Goal: Information Seeking & Learning: Learn about a topic

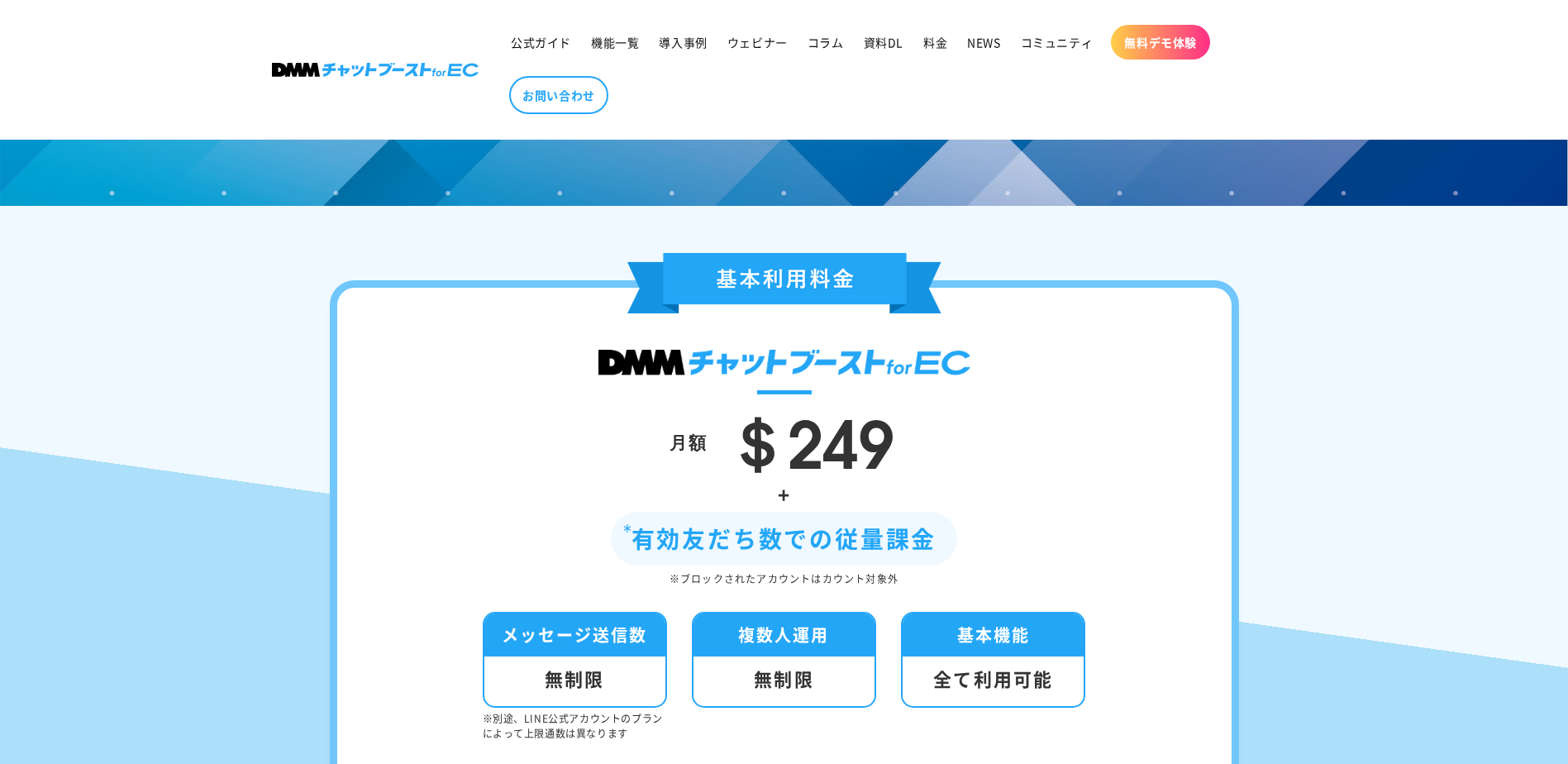
scroll to position [5676, 0]
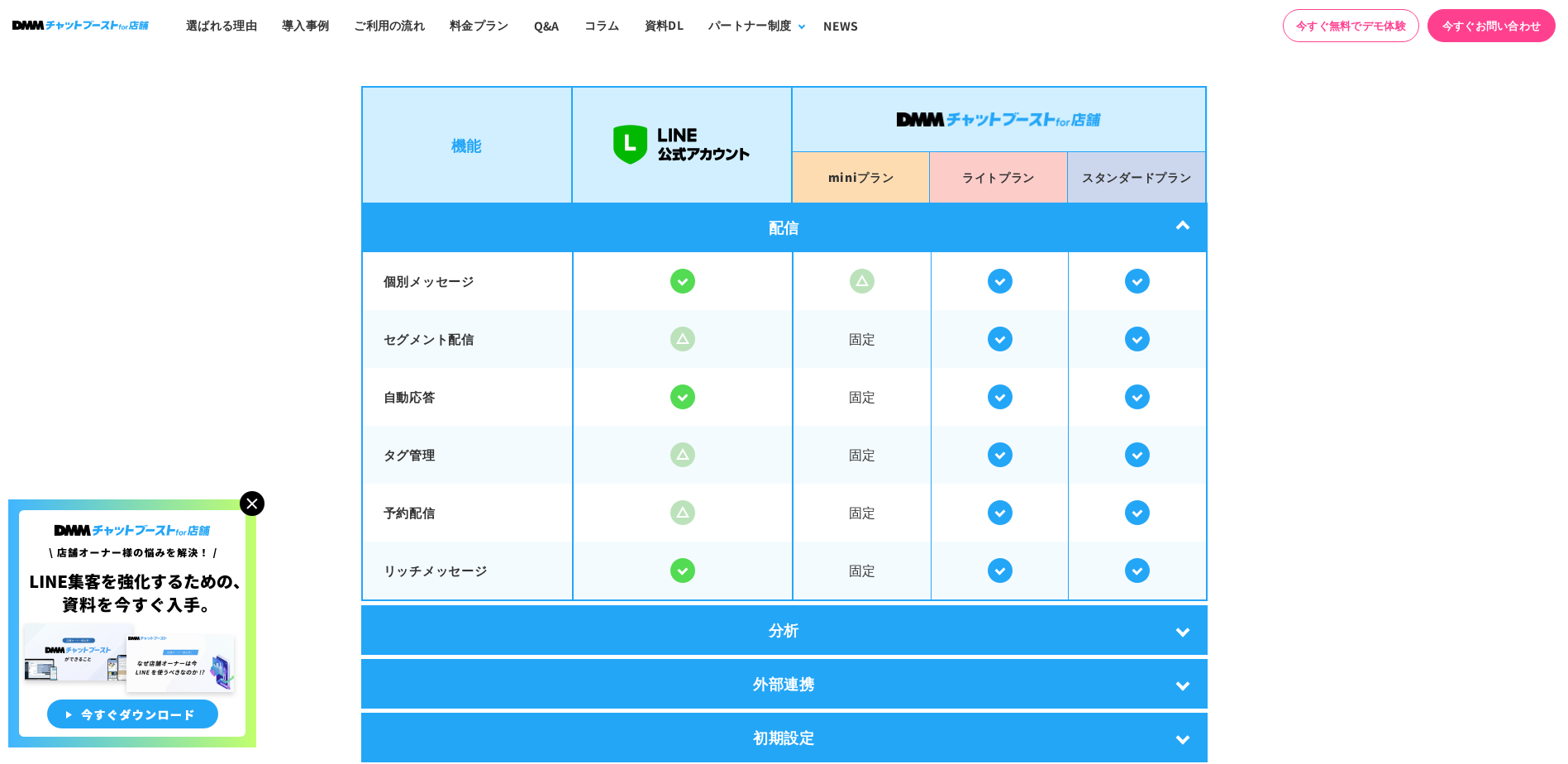
scroll to position [2906, 0]
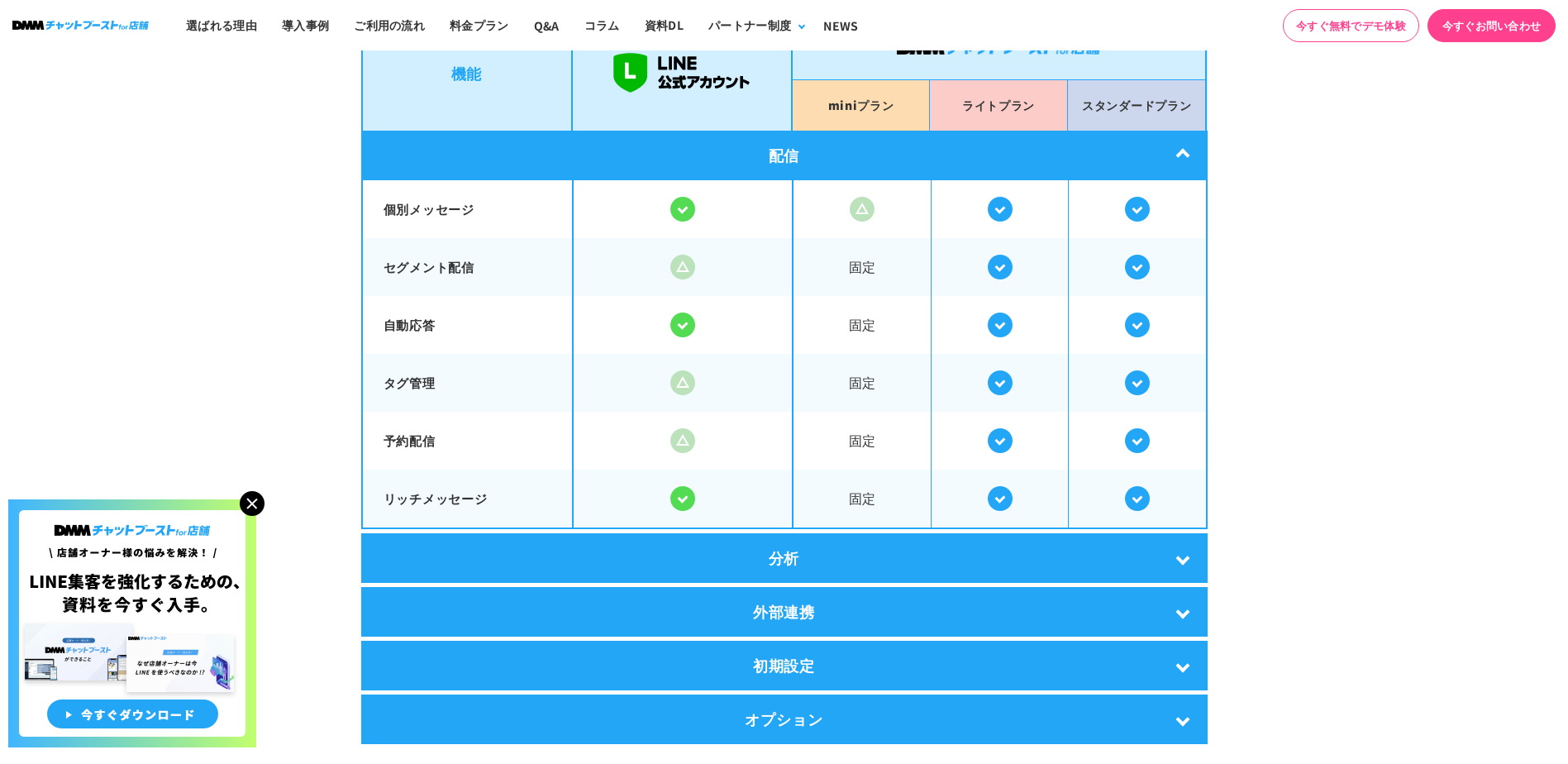
click at [255, 500] on img at bounding box center [252, 504] width 25 height 25
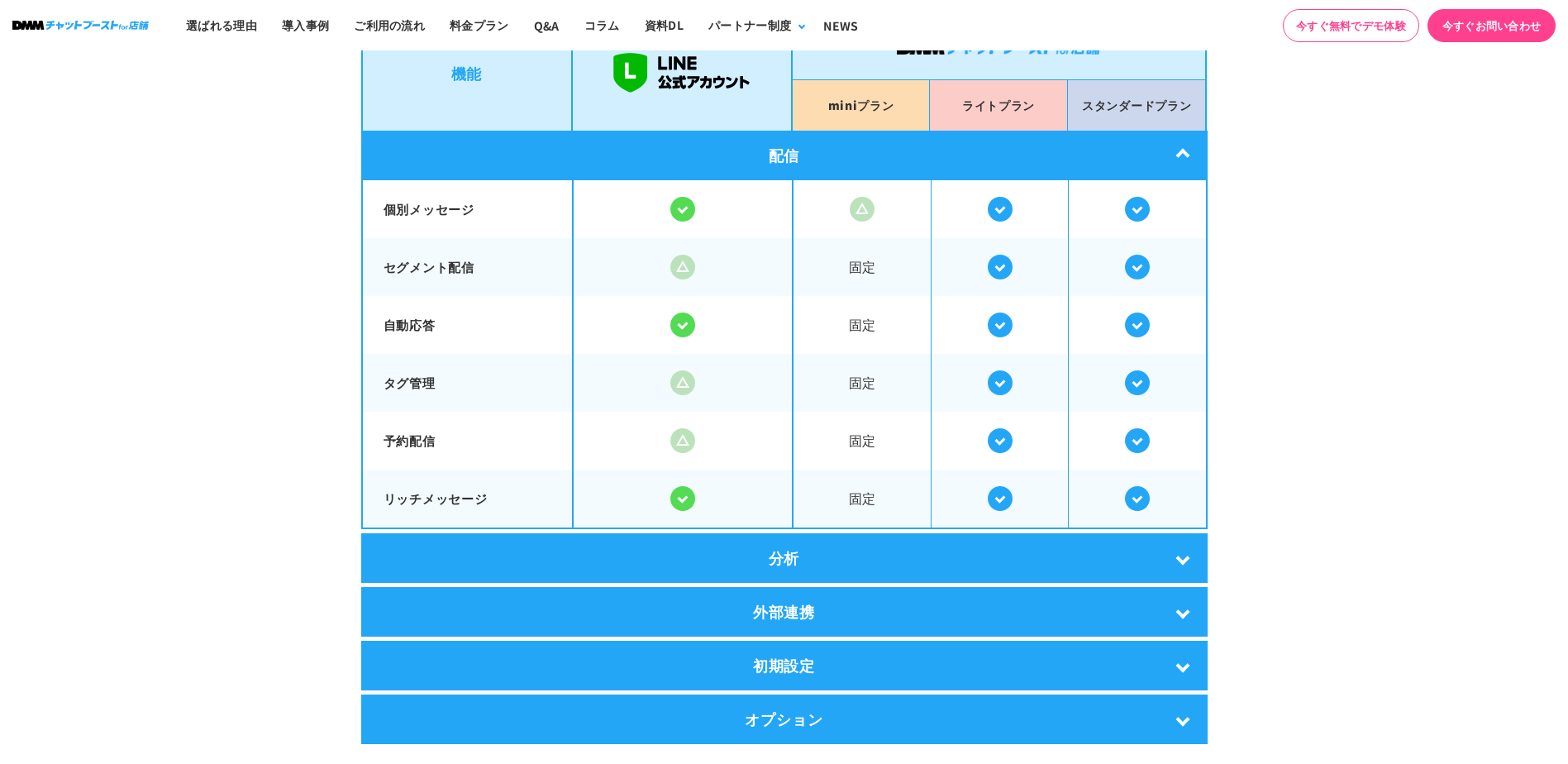
click at [670, 556] on div "分析" at bounding box center [785, 558] width 847 height 50
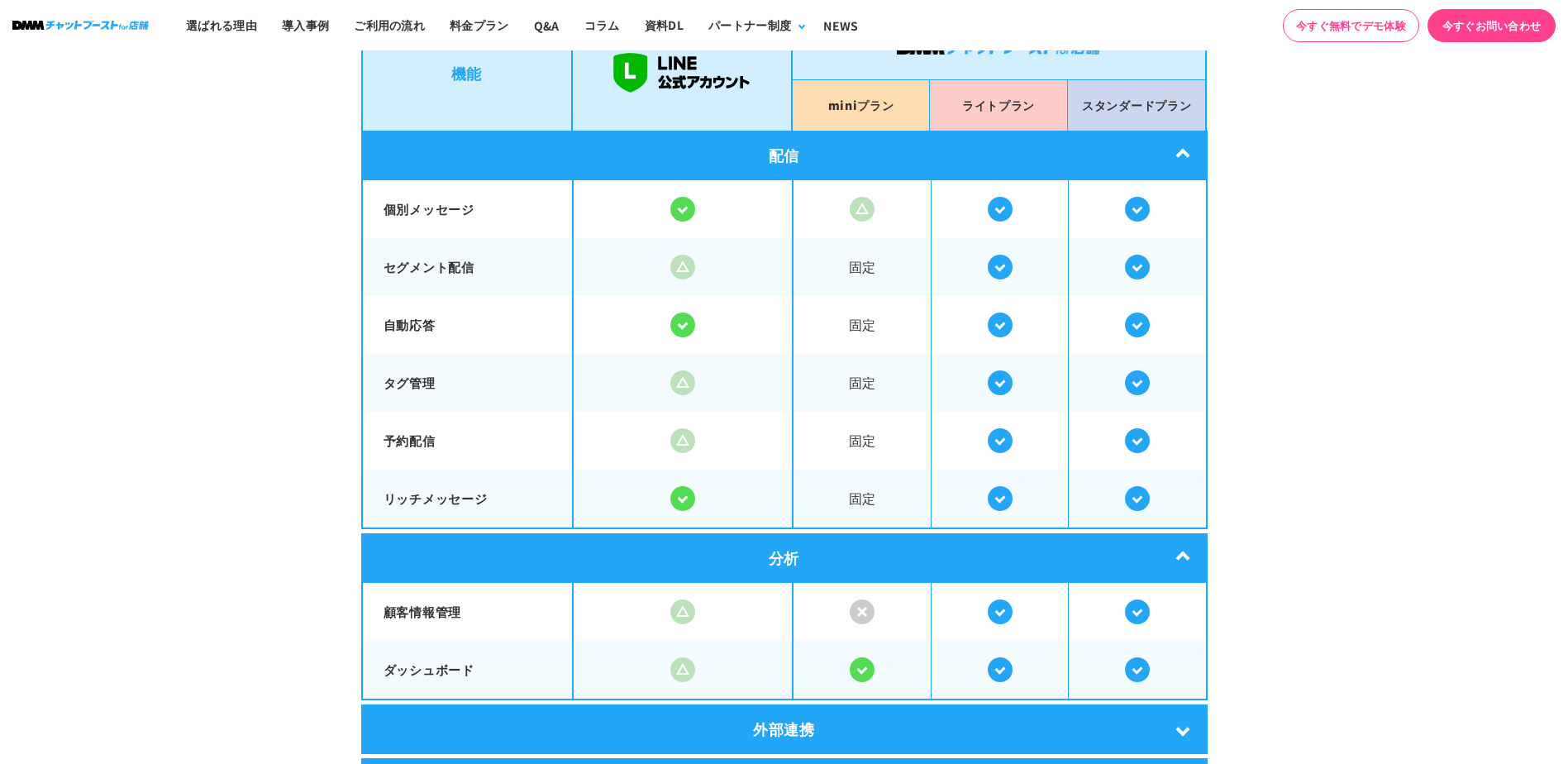
scroll to position [3072, 0]
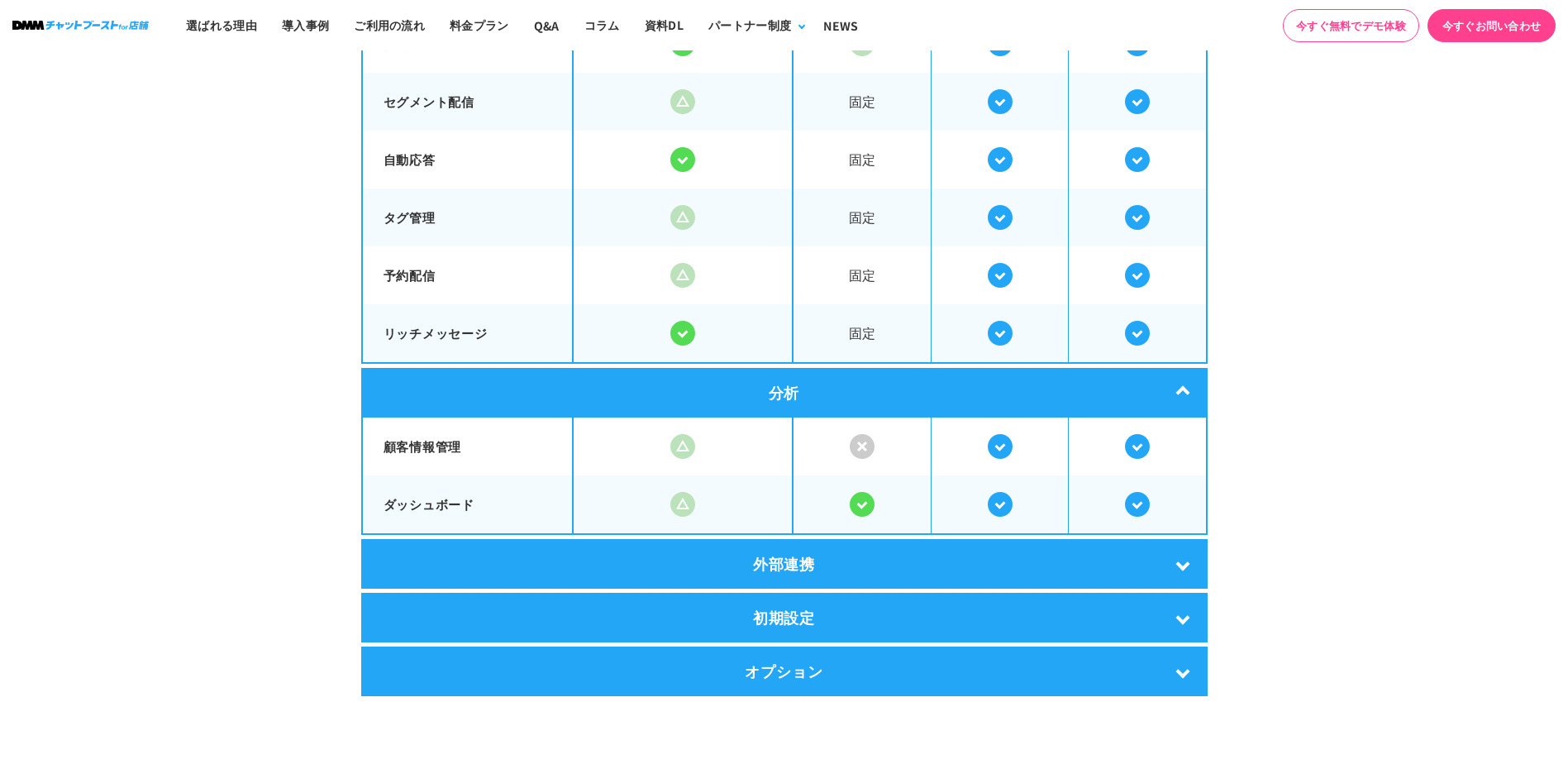
click at [652, 566] on div "外部連携" at bounding box center [785, 563] width 847 height 50
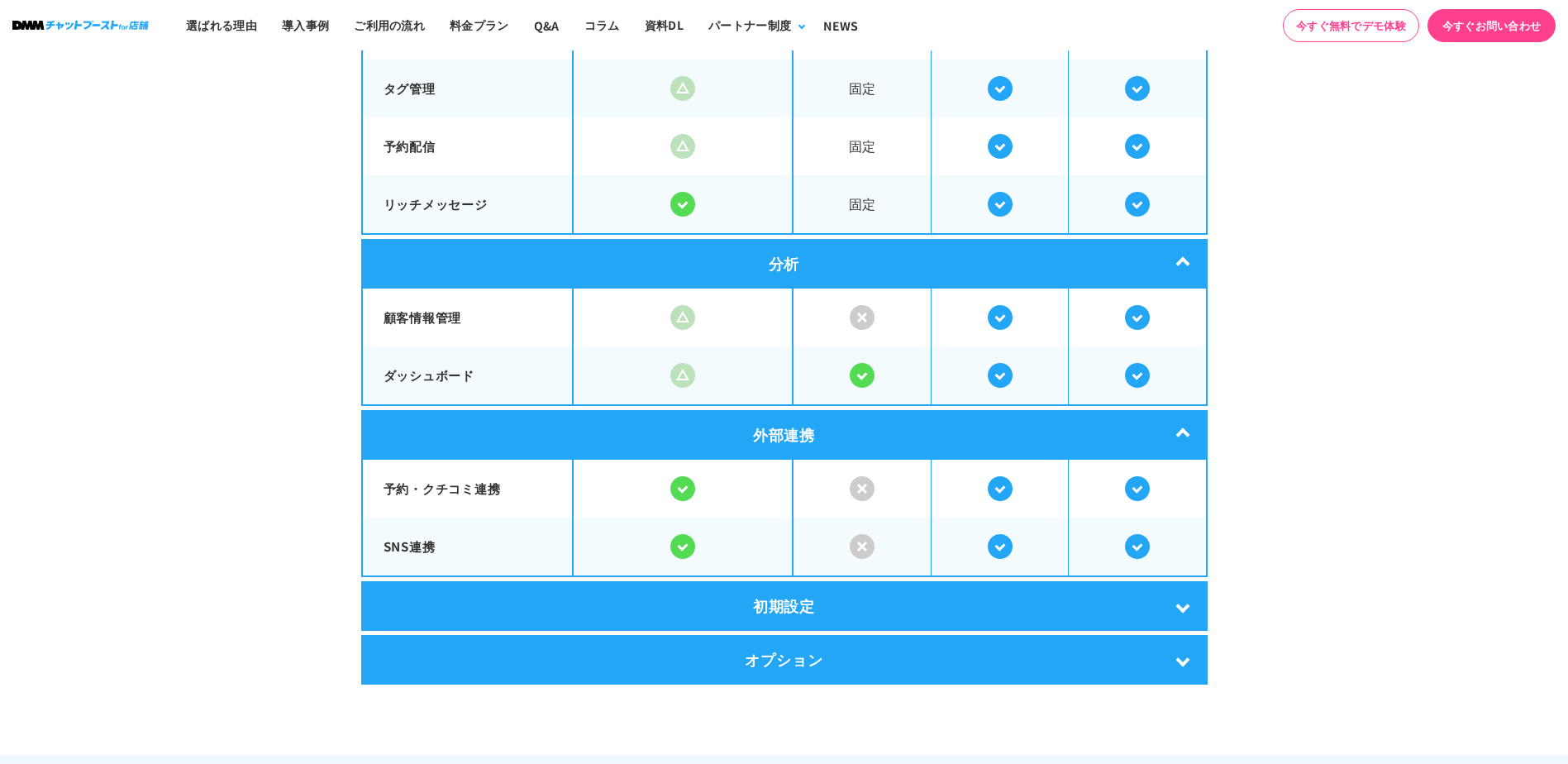
scroll to position [3237, 0]
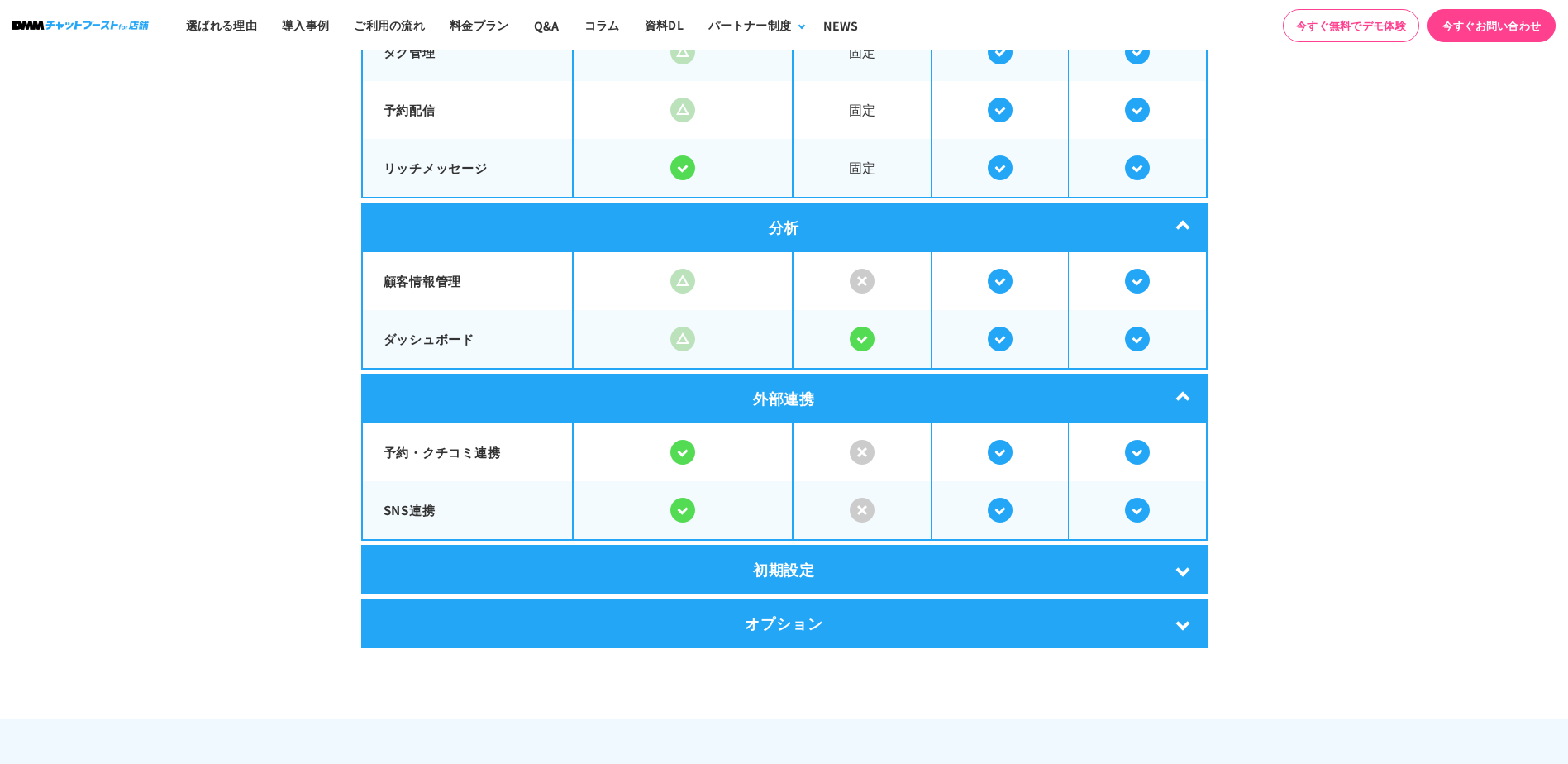
click at [588, 565] on div "初期設定" at bounding box center [785, 569] width 847 height 50
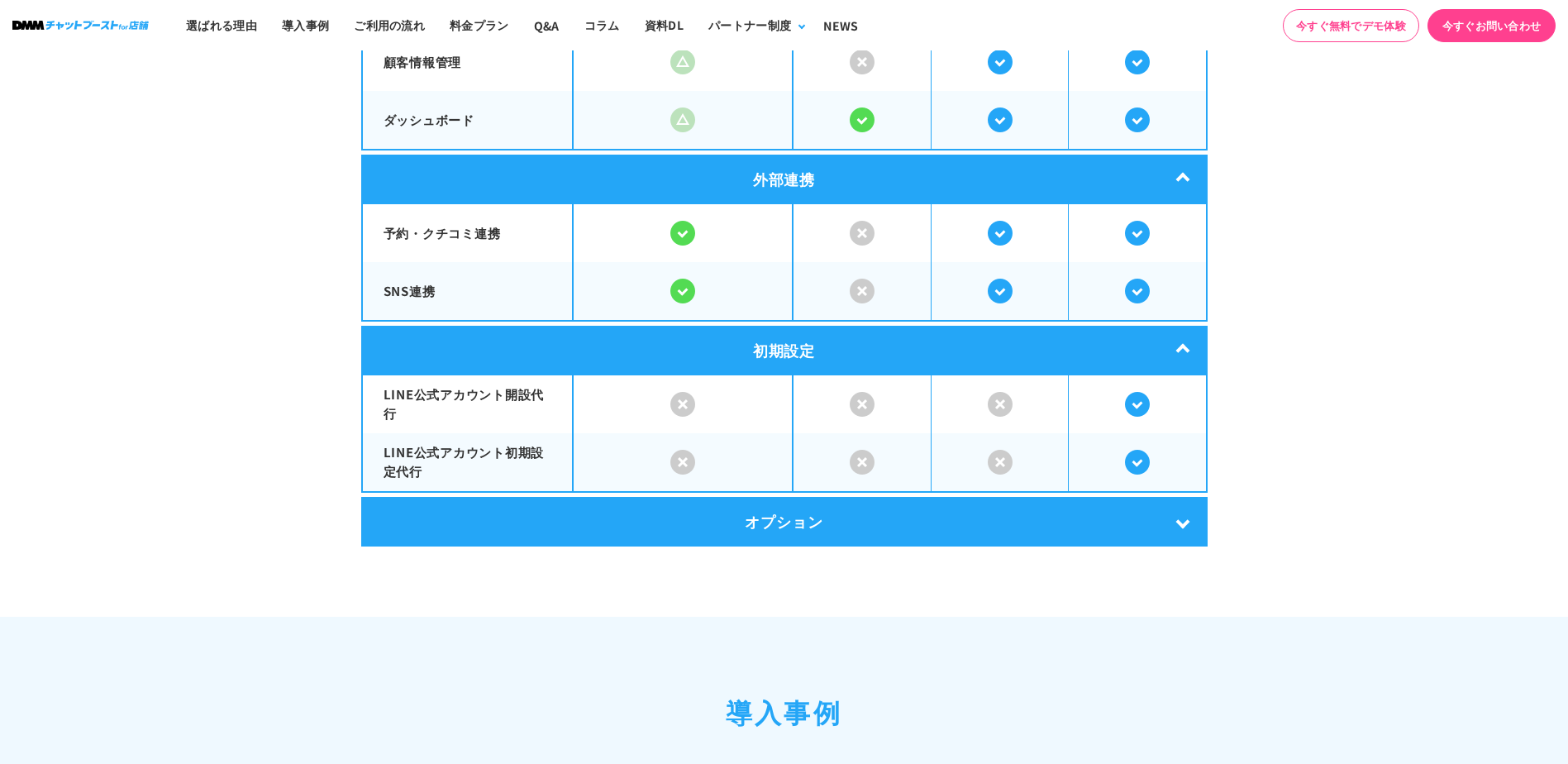
scroll to position [3457, 0]
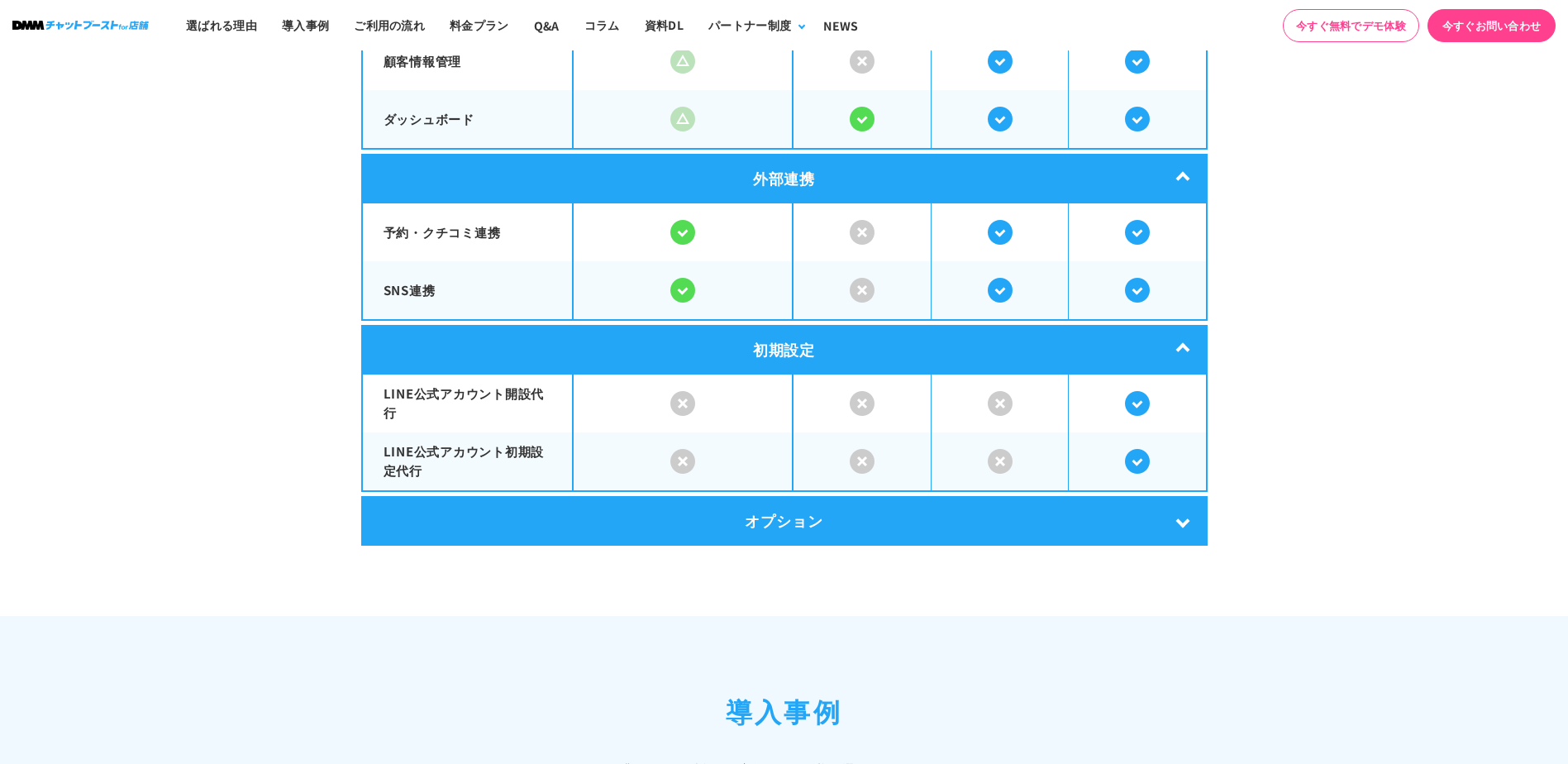
click at [640, 525] on div "オプション" at bounding box center [785, 521] width 847 height 50
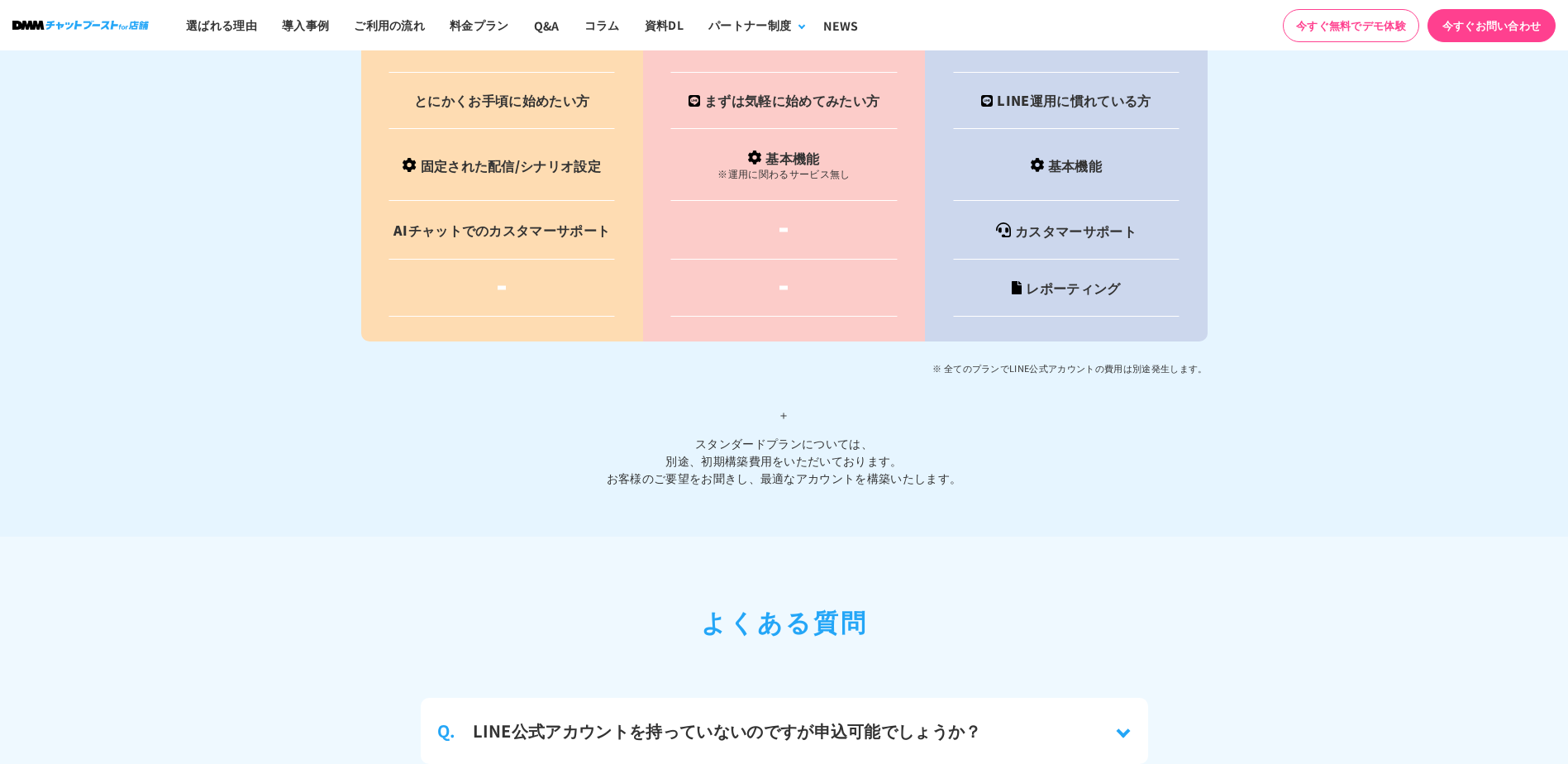
scroll to position [7536, 0]
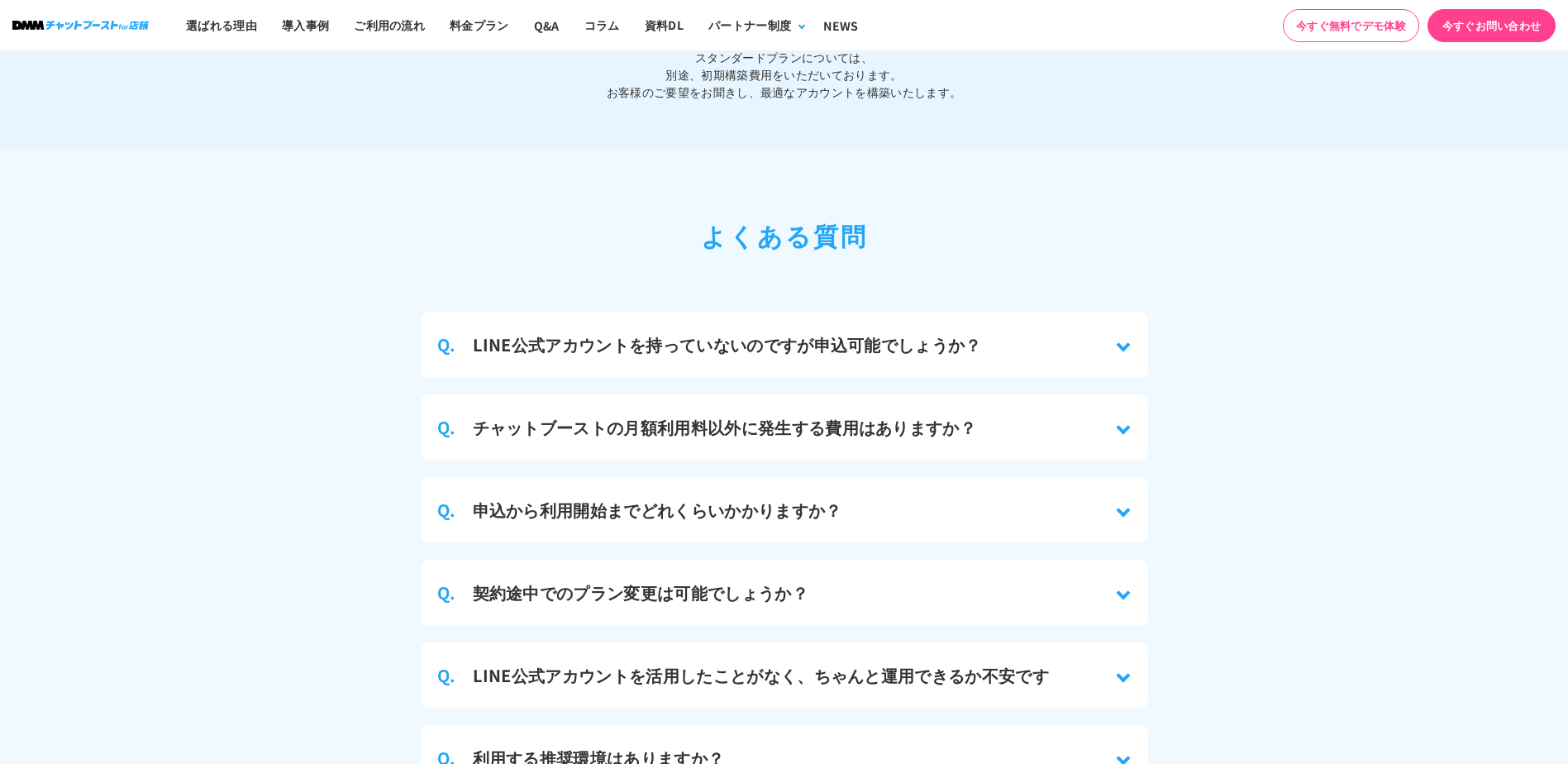
click at [765, 332] on h3 "LINE公式アカウントを持っていないのですが申込可能でしょうか？" at bounding box center [728, 345] width 509 height 25
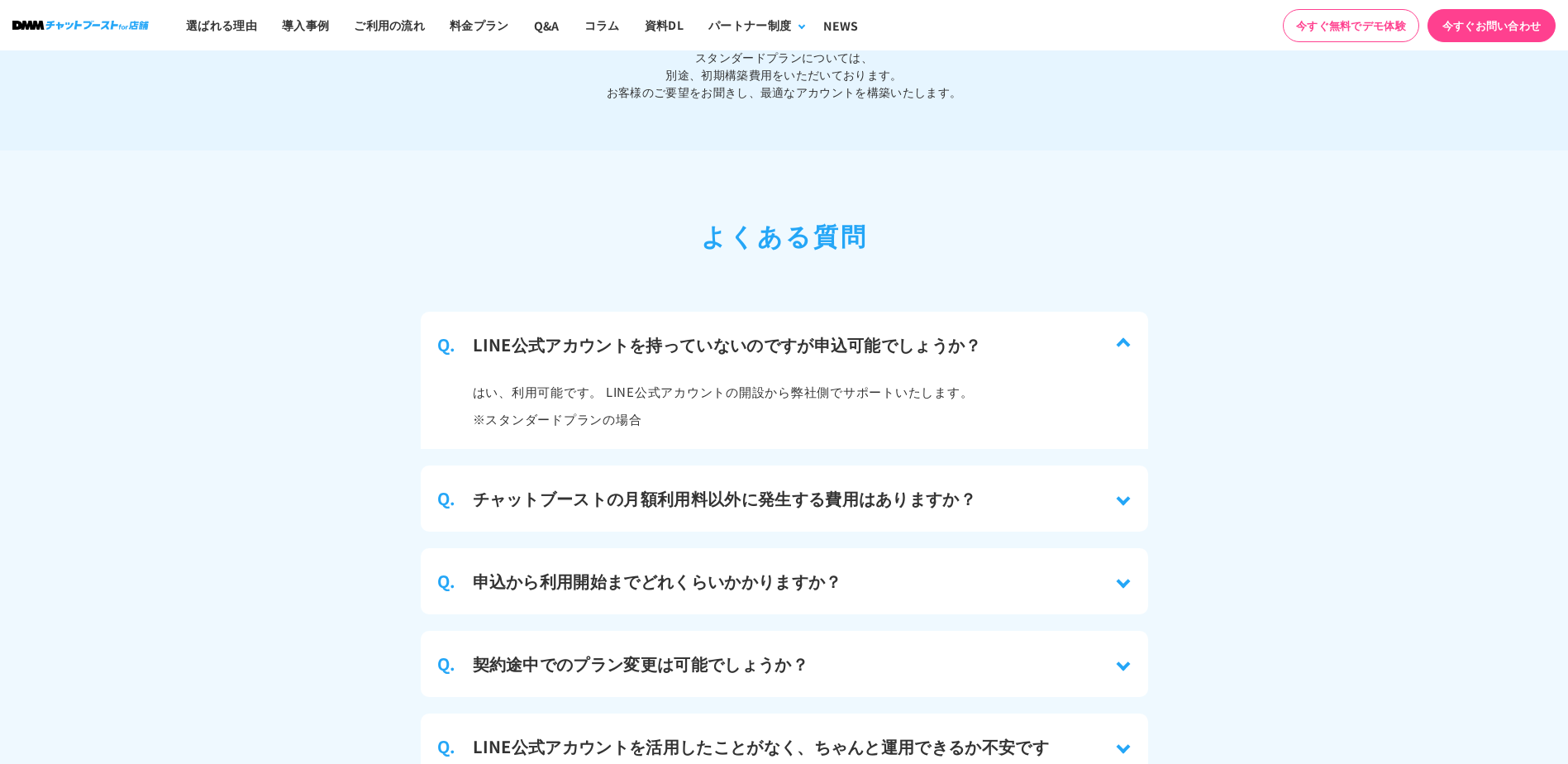
click at [1306, 415] on section "よくある質問 Q. LINE公式アカウントを持っていないのですが申込可能でしょうか？ はい、利用可能です。 LINE公式アカウントの開設から弊社側でサポートい…" at bounding box center [784, 556] width 1568 height 811
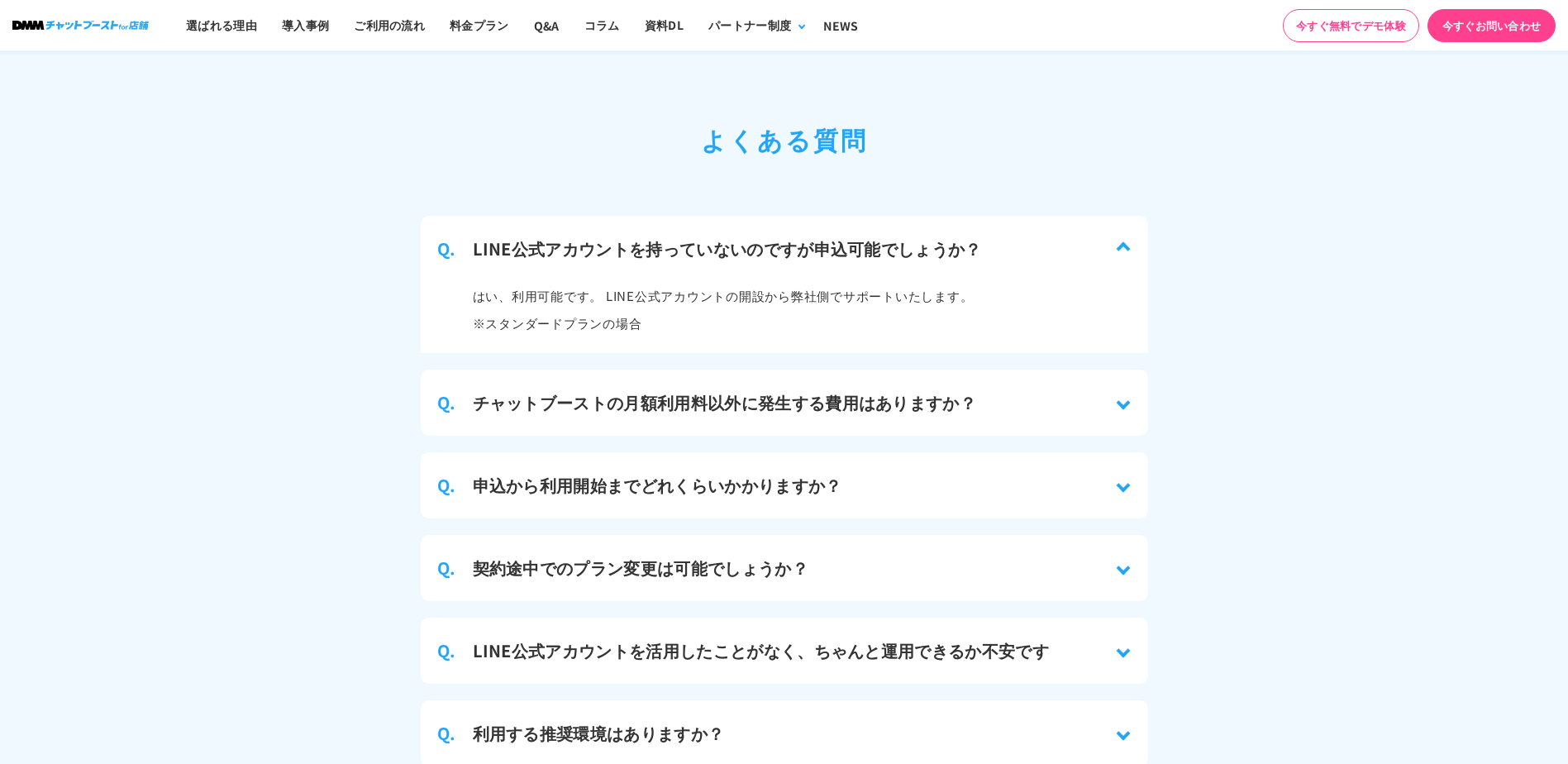
scroll to position [7645, 0]
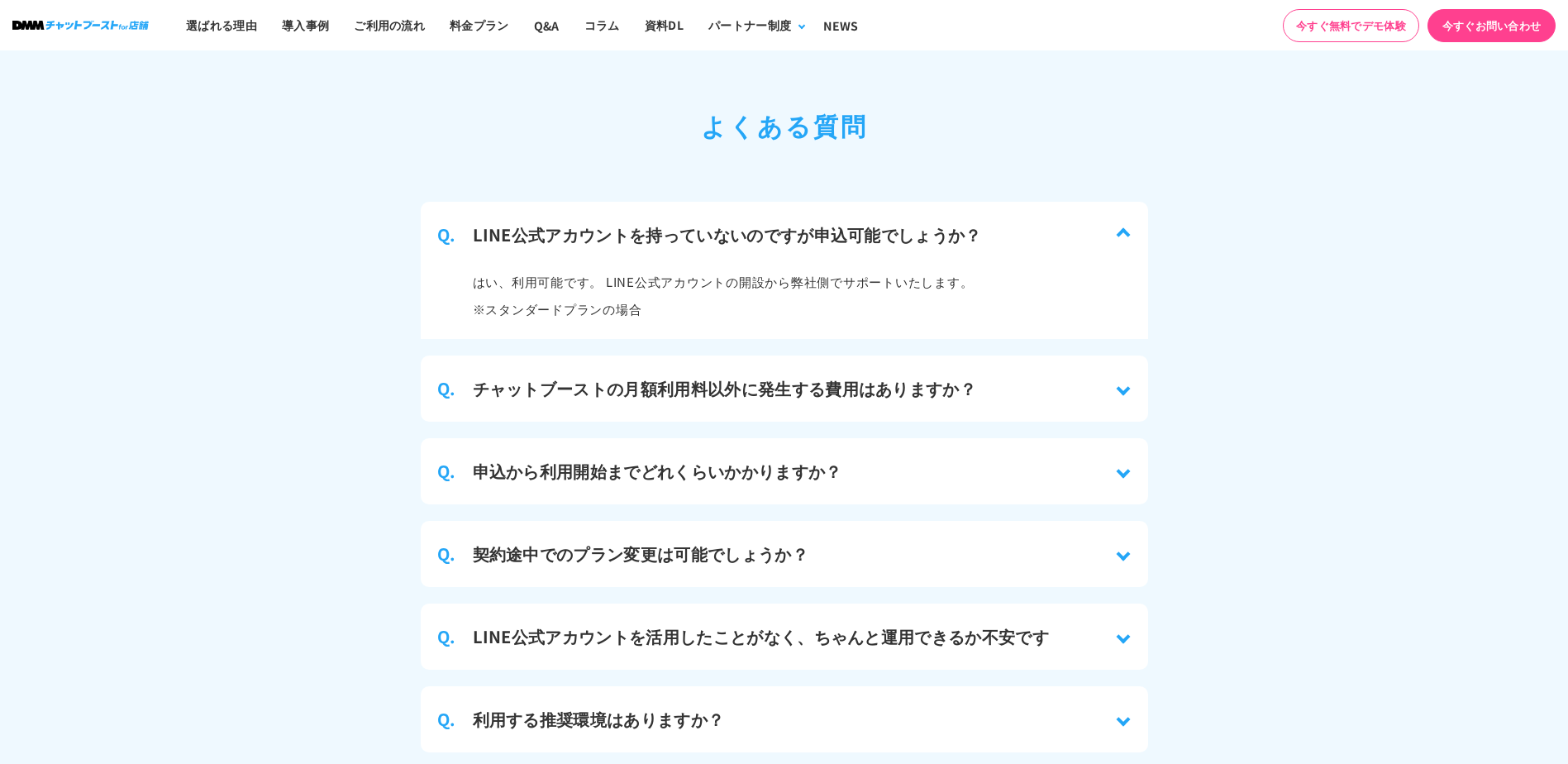
click at [629, 381] on h3 "チャットブーストの月額利用料以外に発生する費用はありますか？" at bounding box center [725, 389] width 505 height 25
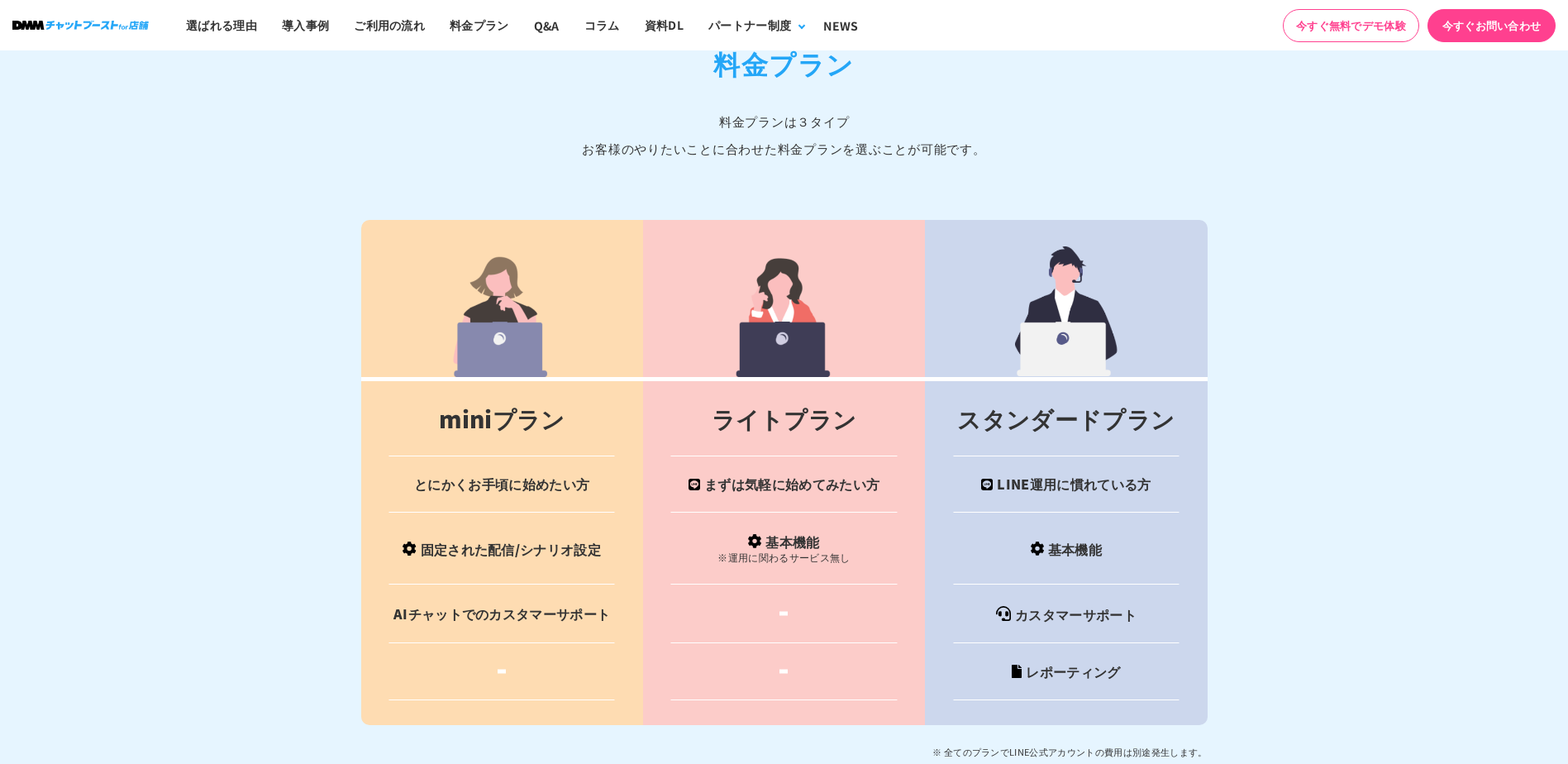
scroll to position [6819, 0]
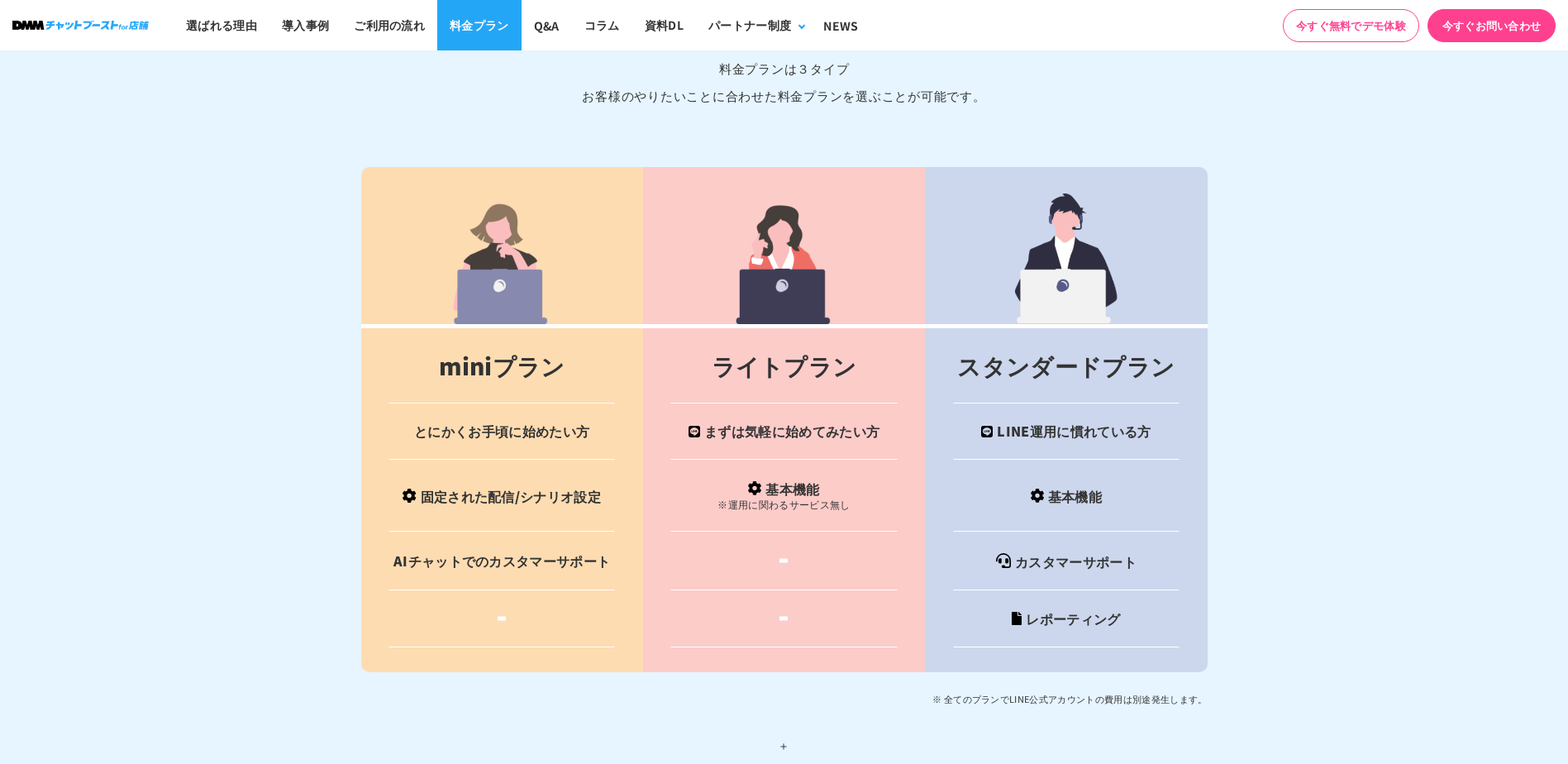
click at [497, 13] on link "料金プラン" at bounding box center [480, 25] width 85 height 51
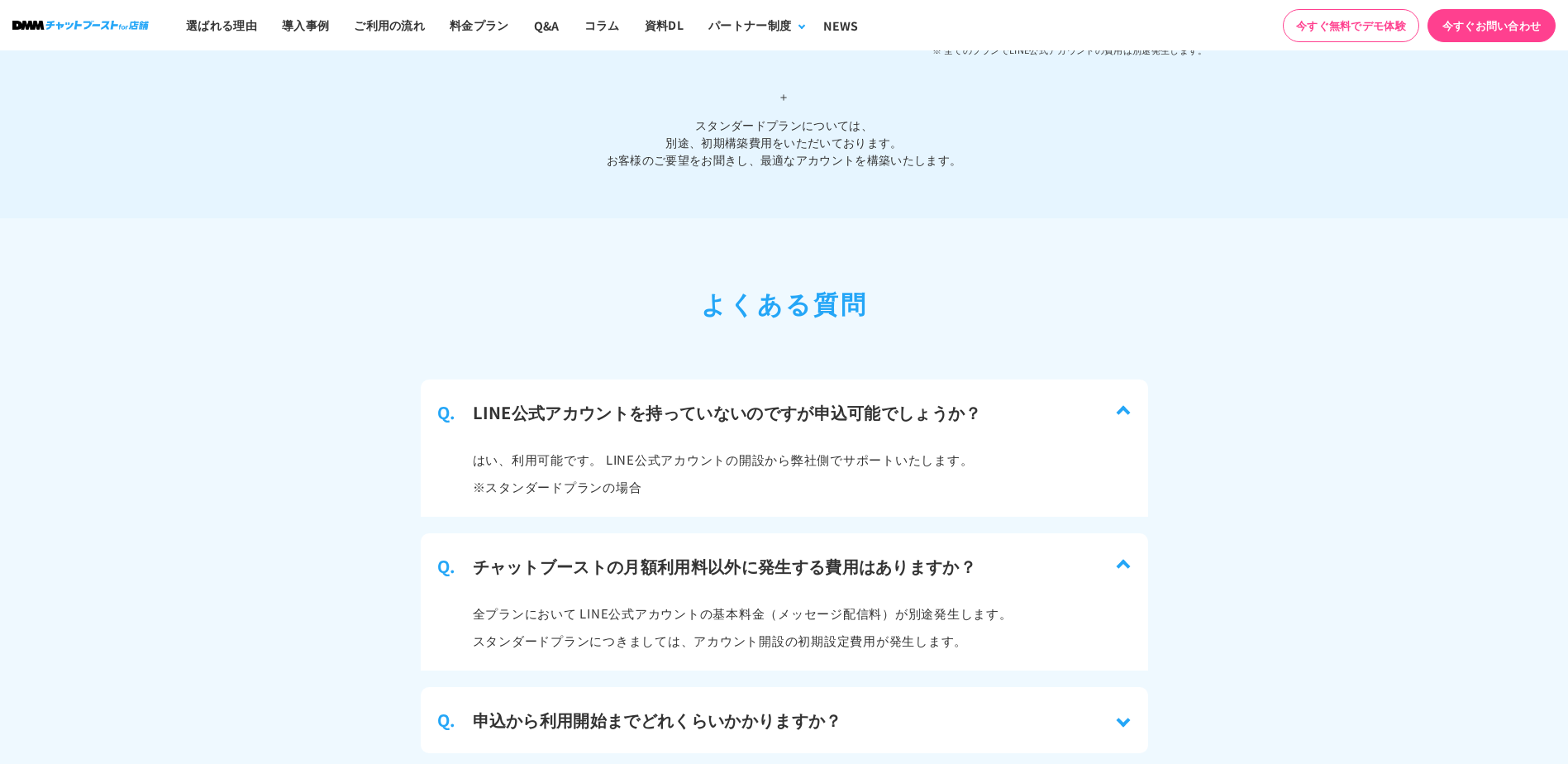
scroll to position [7773, 0]
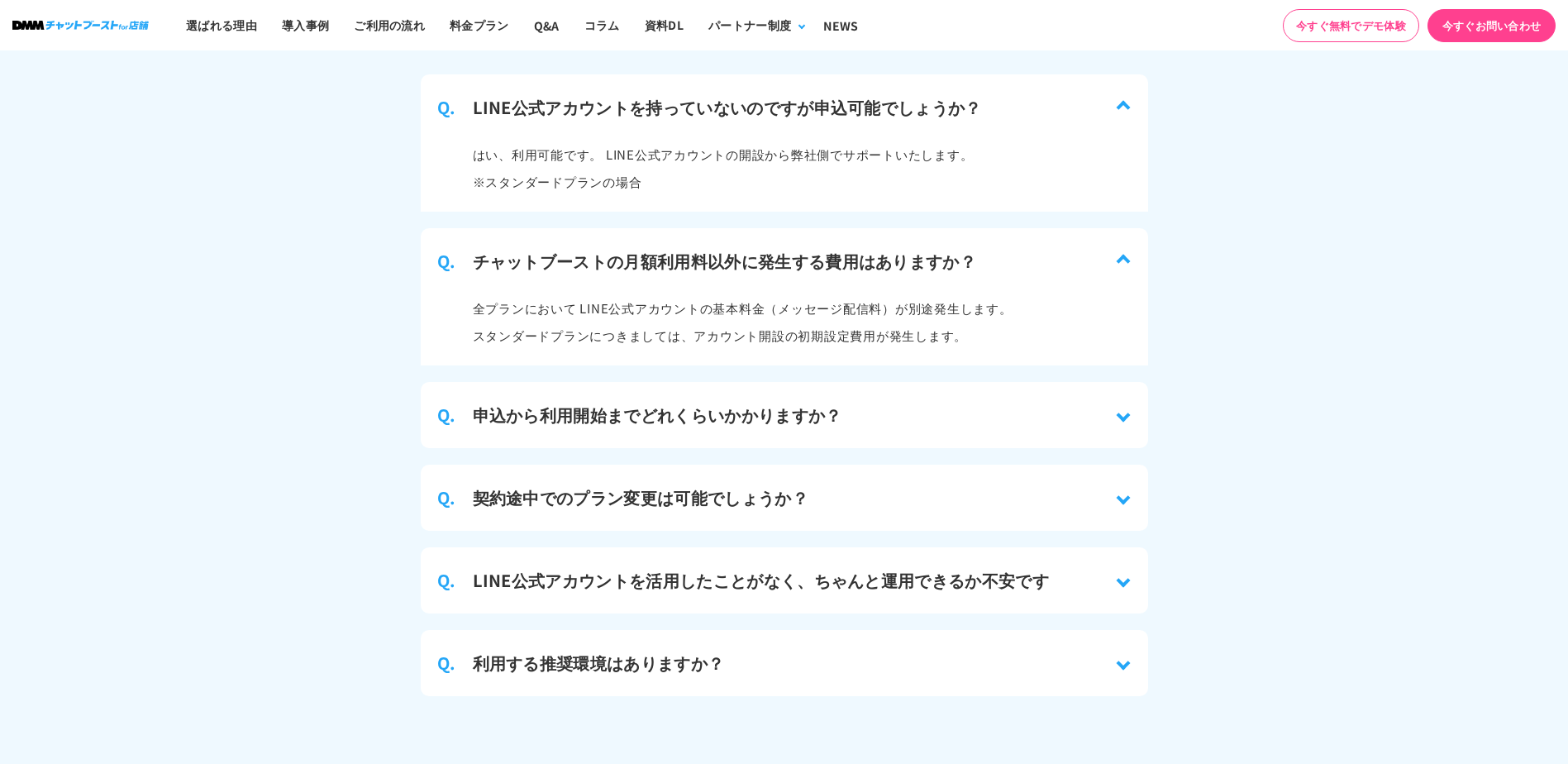
click at [736, 505] on div "Q. 契約途中でのプラン変更は可能でしょうか？" at bounding box center [785, 498] width 728 height 66
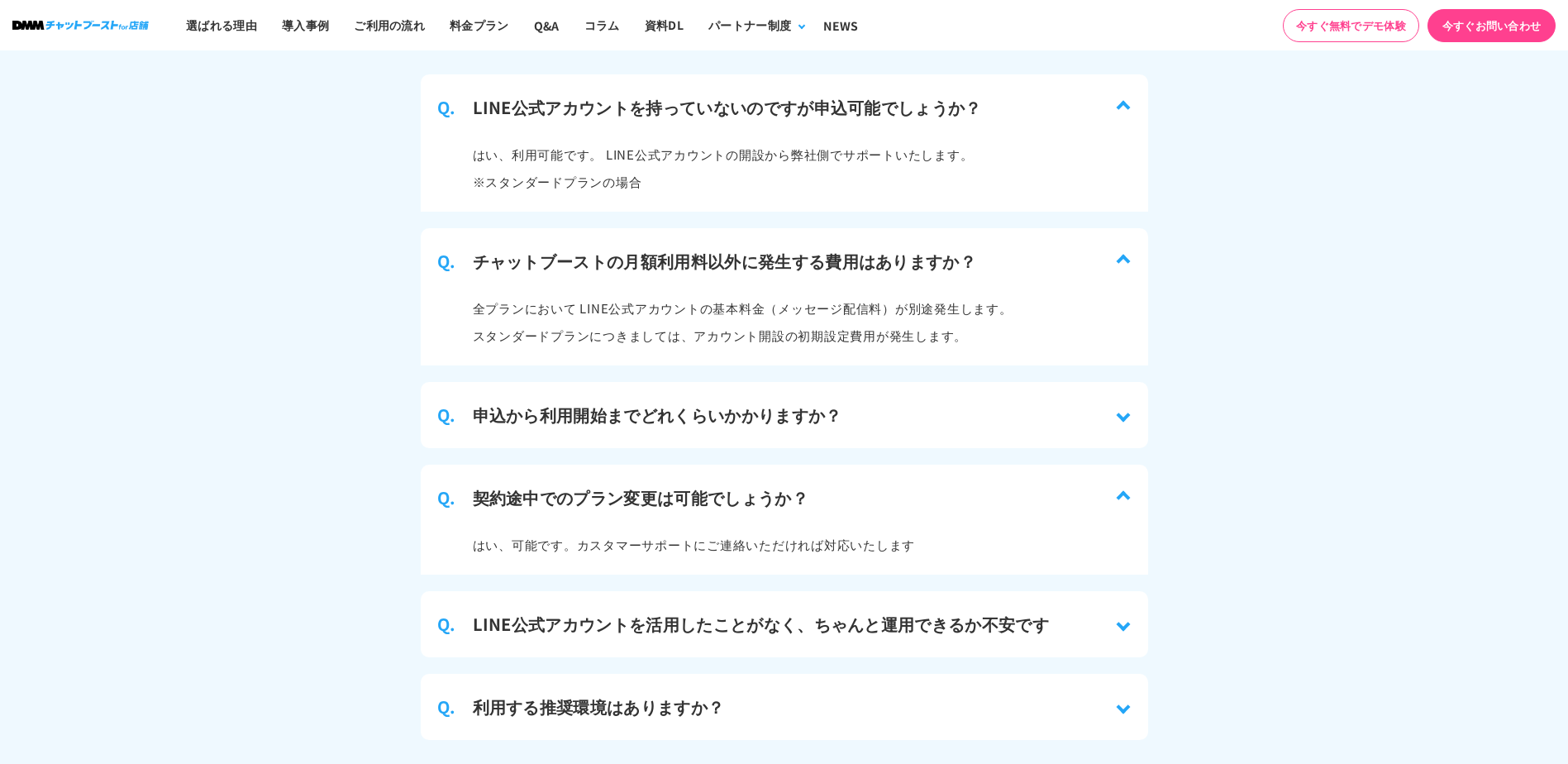
click at [802, 404] on h3 "申込から利用開始までどれくらいかかりますか？" at bounding box center [658, 415] width 370 height 25
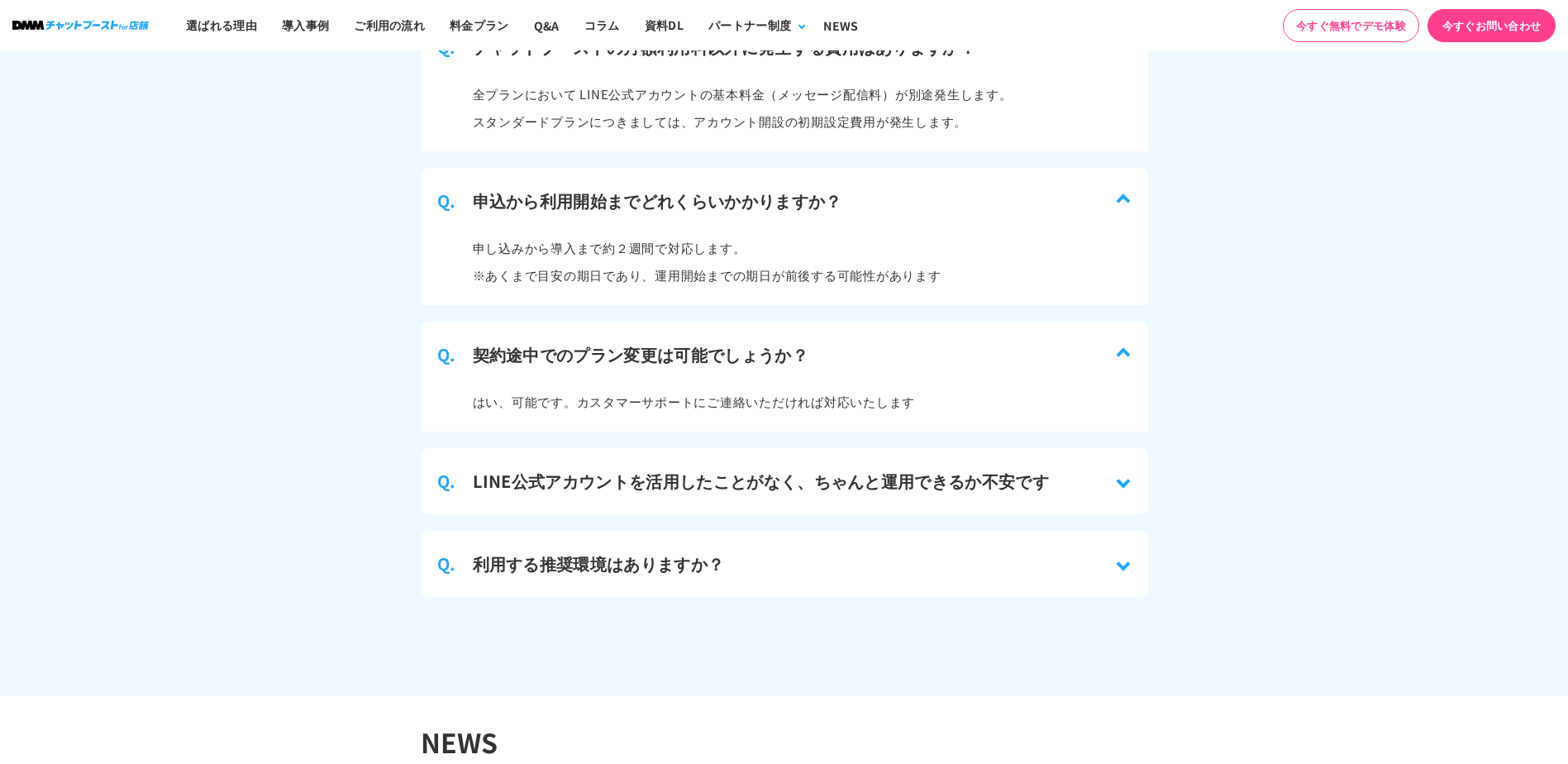
scroll to position [7993, 0]
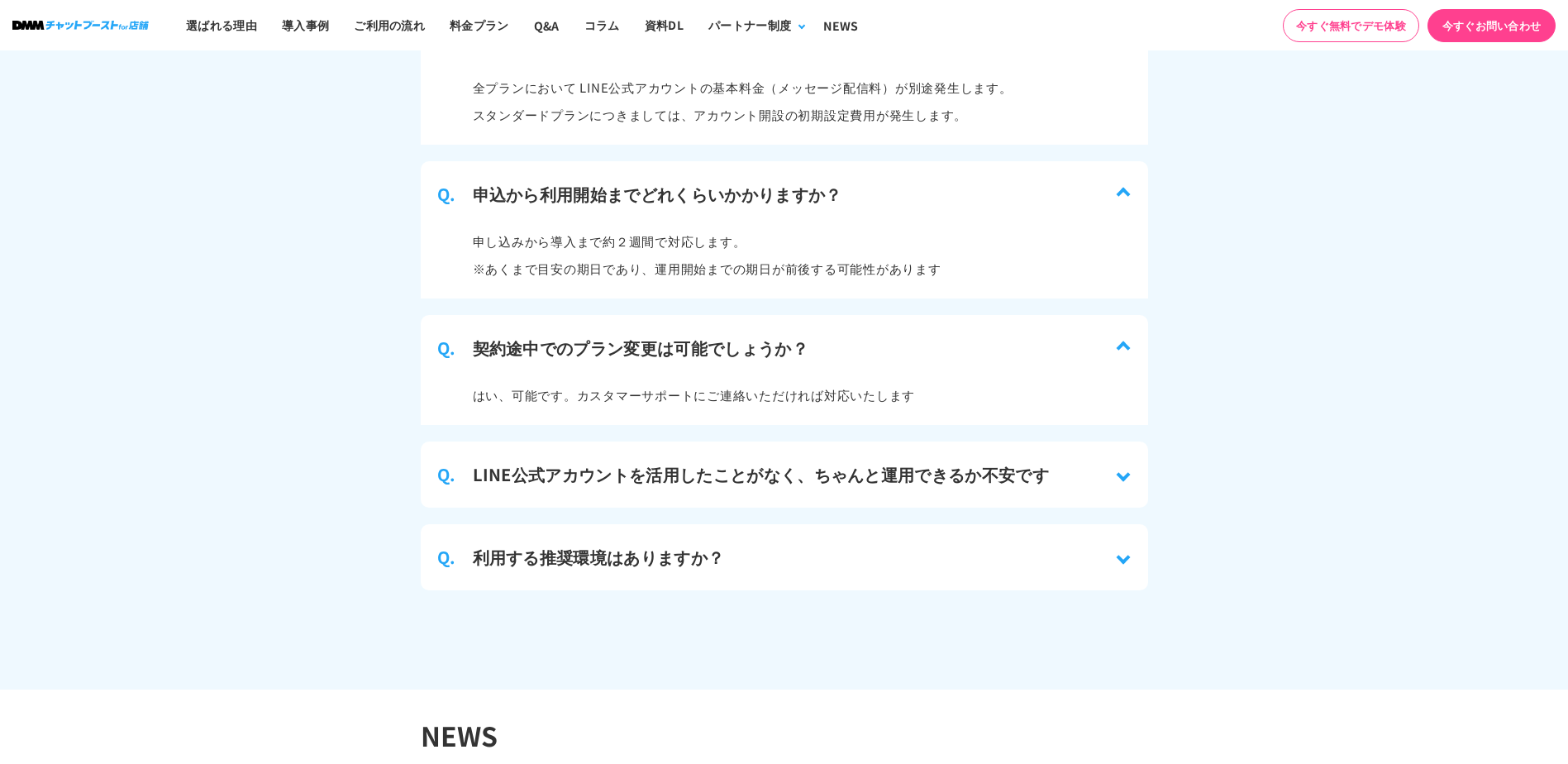
click at [738, 478] on div "Q. LINE公式アカウントを活用したことがなく、ちゃんと運用できるか不安です" at bounding box center [785, 475] width 728 height 66
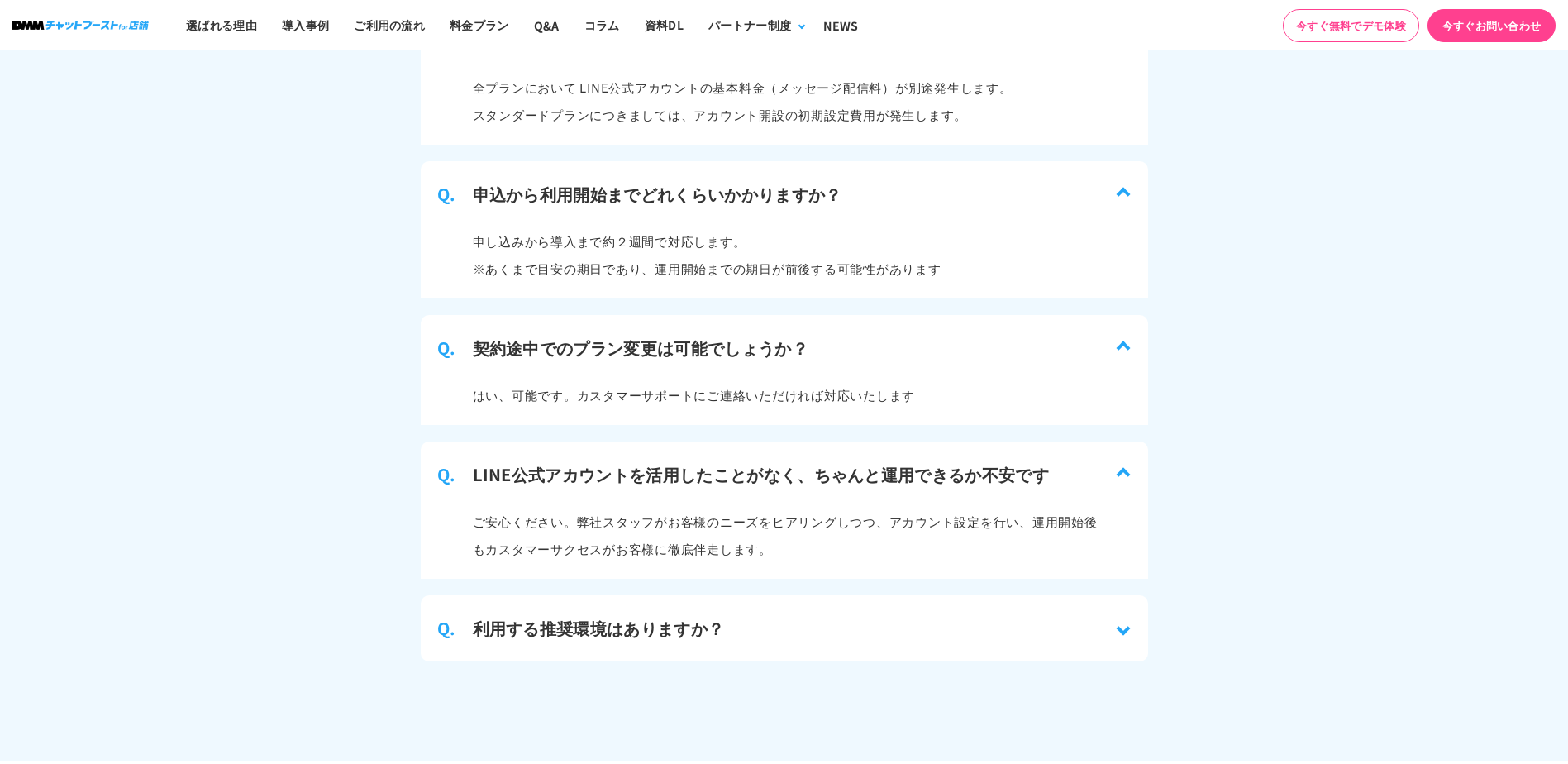
click at [729, 599] on div "Q. 利用する推奨環境はありますか？" at bounding box center [785, 628] width 728 height 66
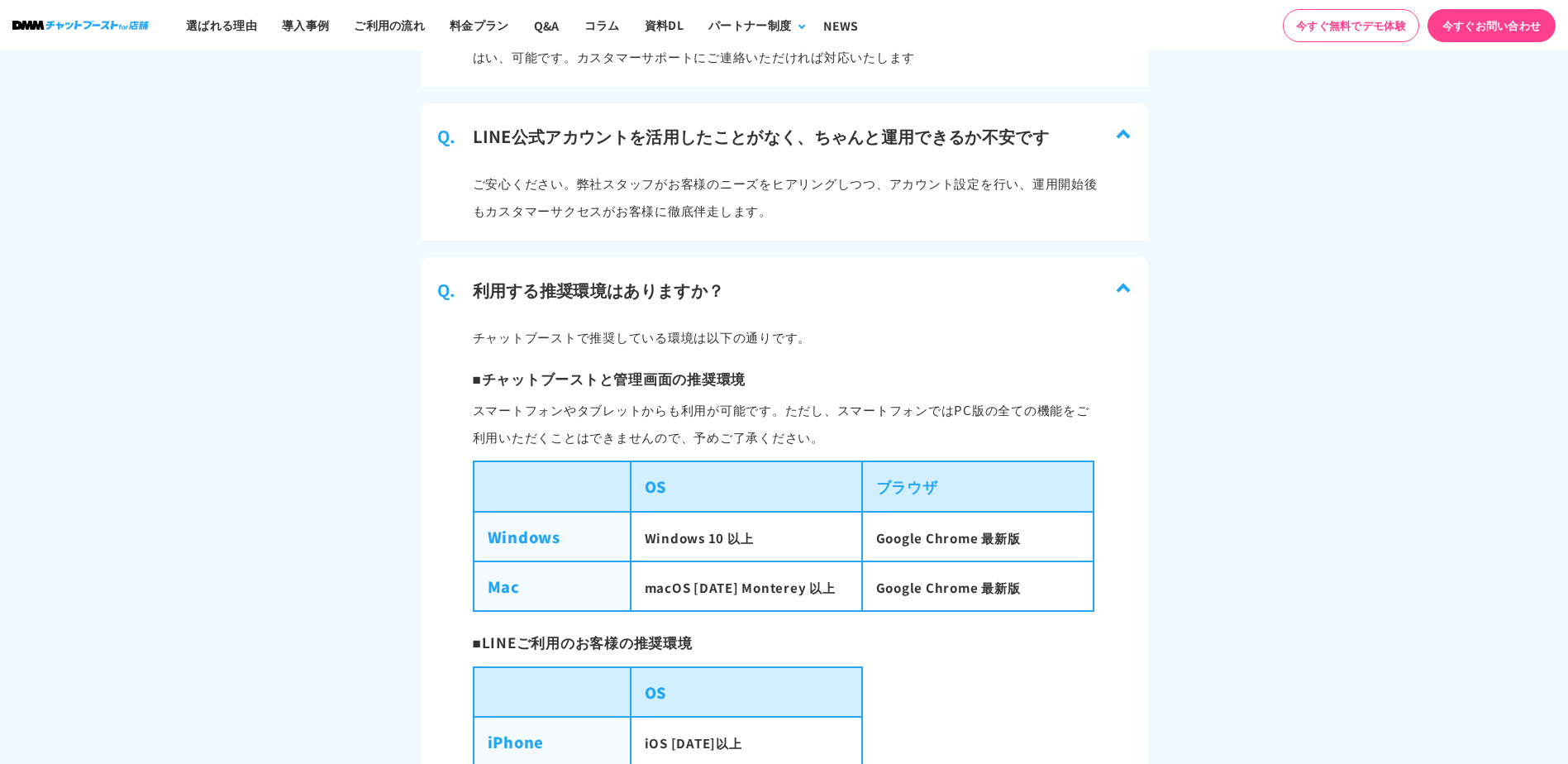
scroll to position [8324, 0]
